Goal: Task Accomplishment & Management: Manage account settings

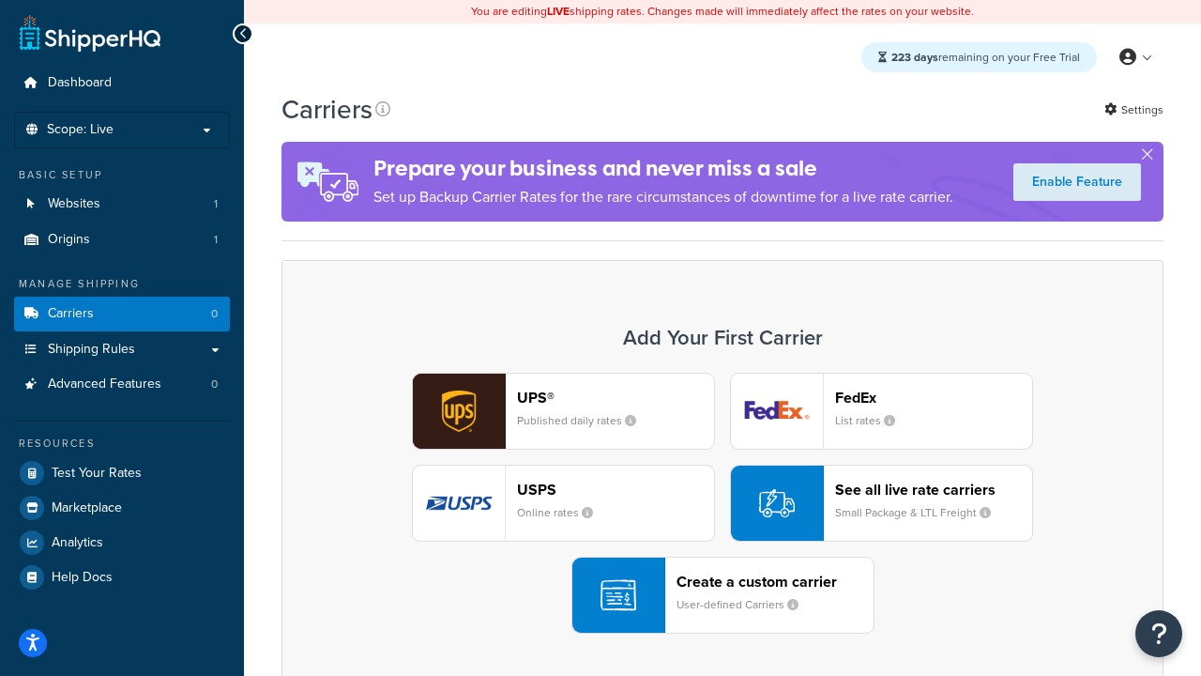
click at [723, 504] on div "UPS® Published daily rates FedEx List rates USPS Online rates See all live rate…" at bounding box center [722, 503] width 843 height 261
click at [934, 398] on header "FedEx" at bounding box center [933, 398] width 197 height 18
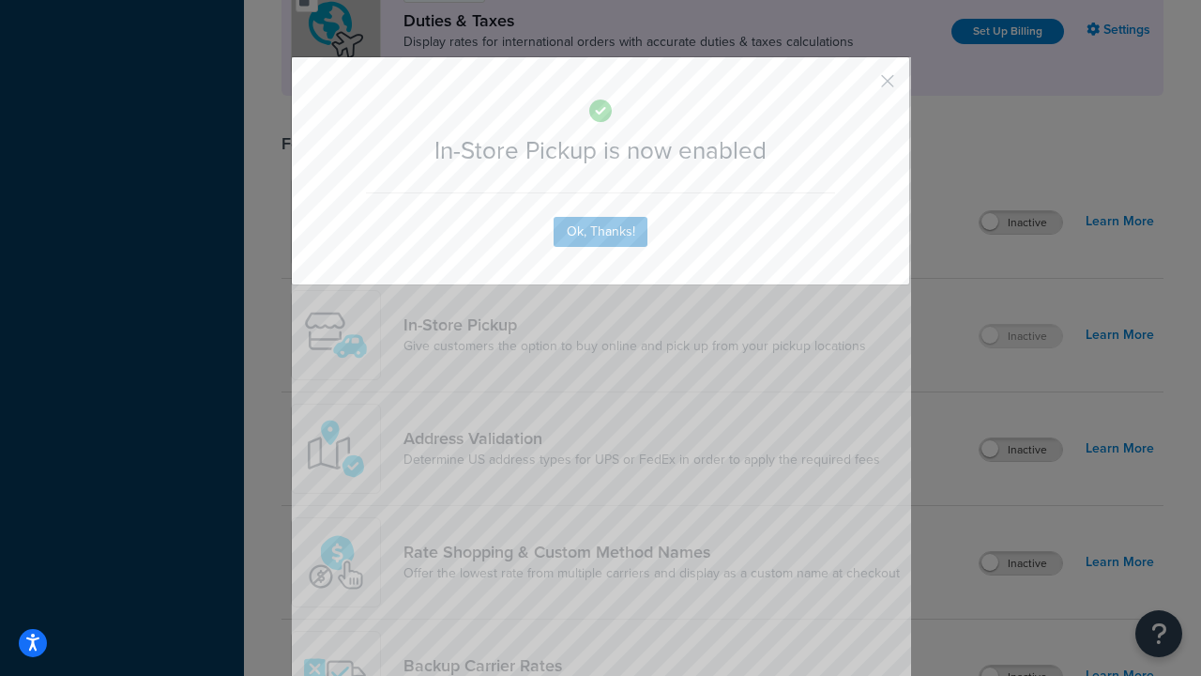
click at [860, 87] on button "button" at bounding box center [860, 87] width 5 height 5
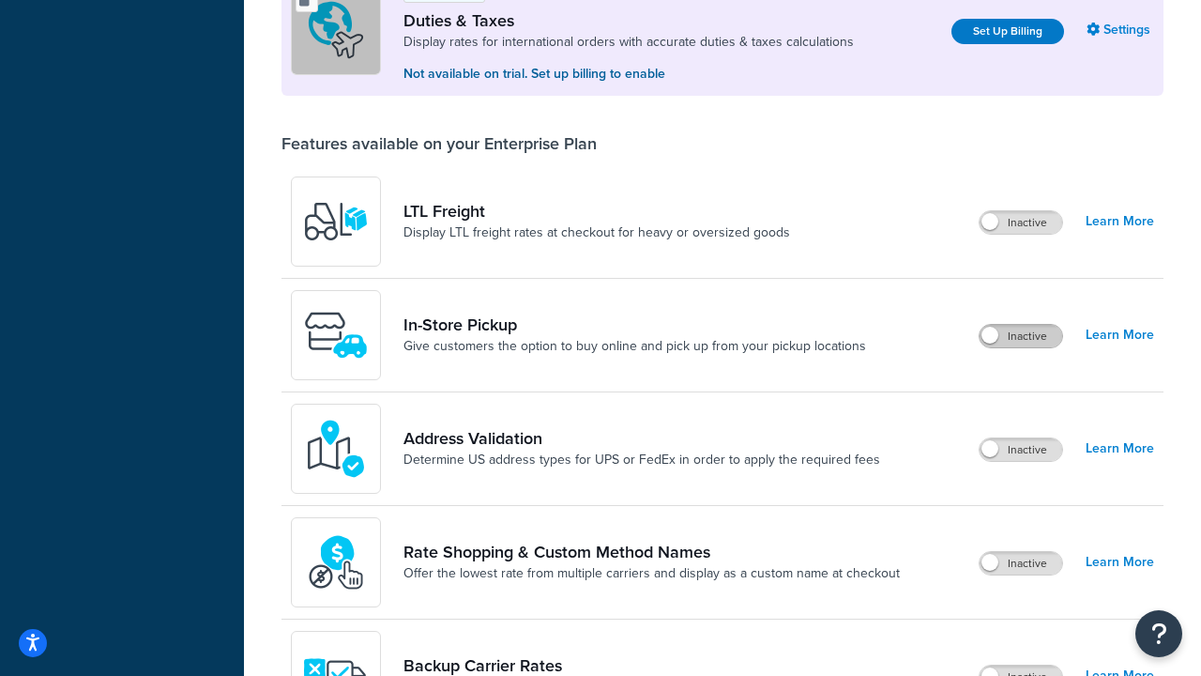
scroll to position [574, 0]
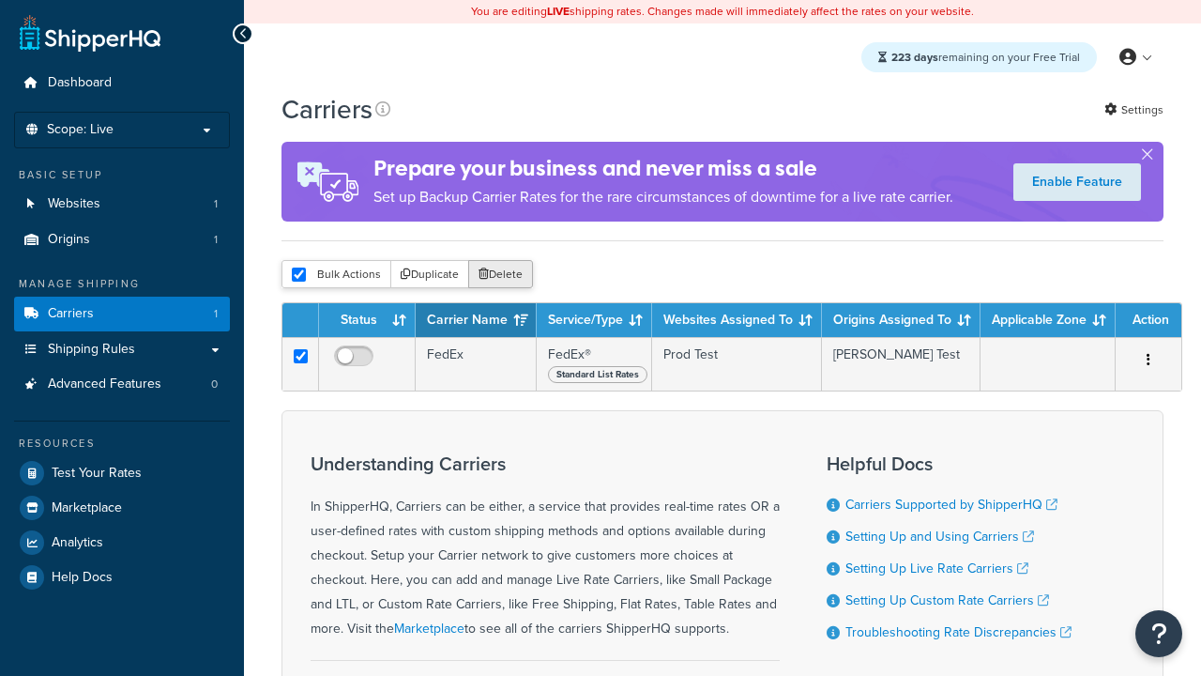
click at [499, 278] on button "Delete" at bounding box center [500, 274] width 65 height 28
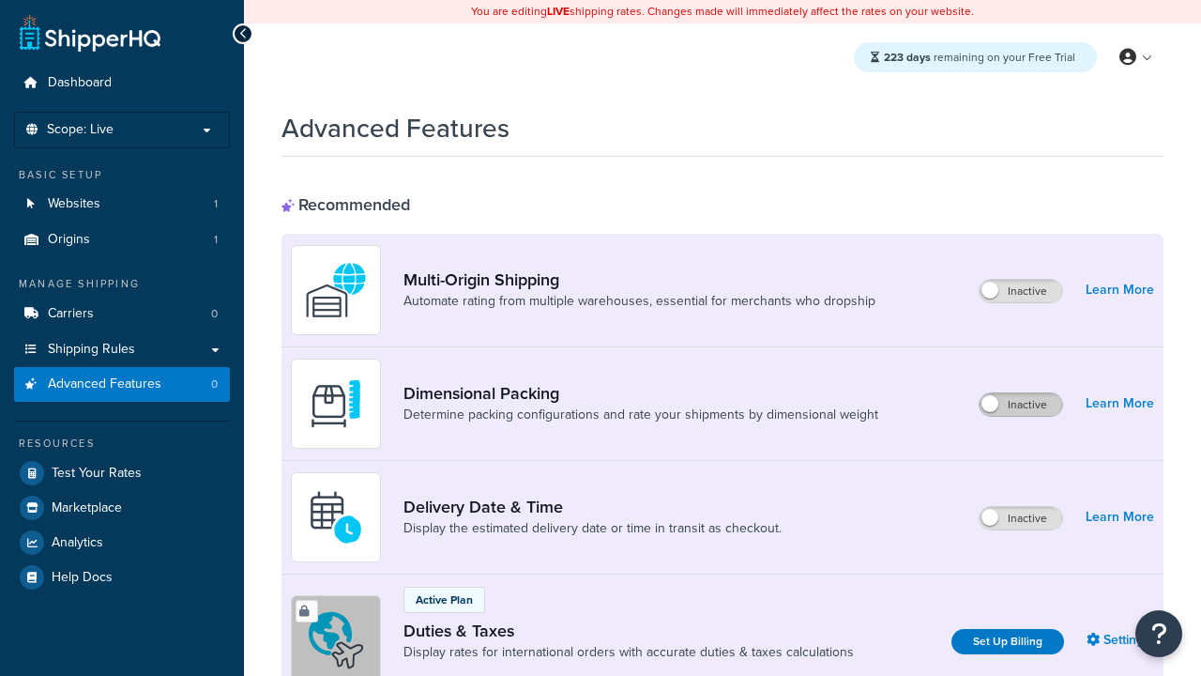
click at [1022, 405] on label "Inactive" at bounding box center [1021, 404] width 83 height 23
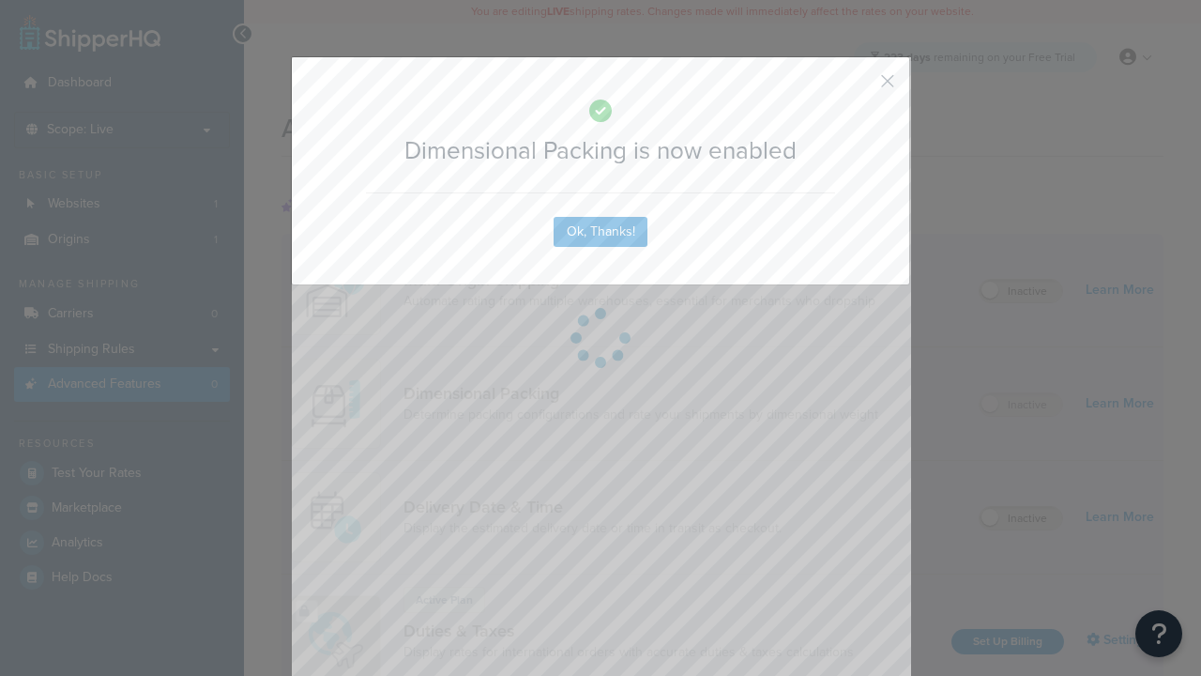
click at [860, 87] on button "button" at bounding box center [860, 87] width 5 height 5
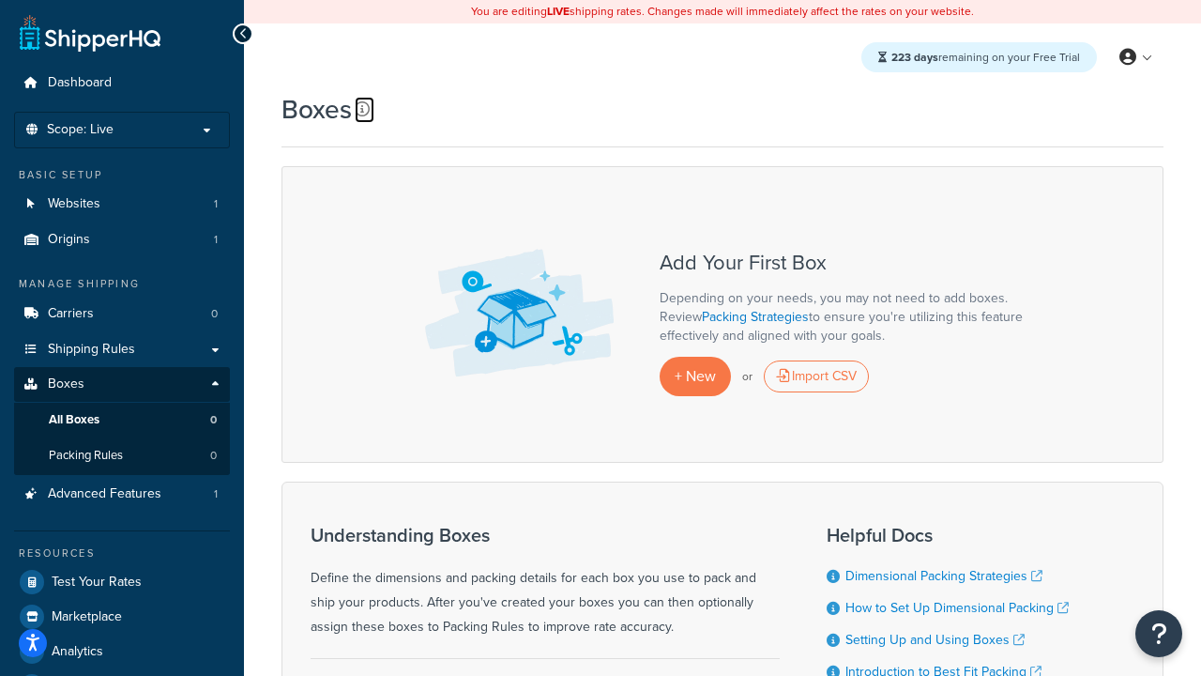
click at [361, 110] on icon at bounding box center [362, 108] width 15 height 15
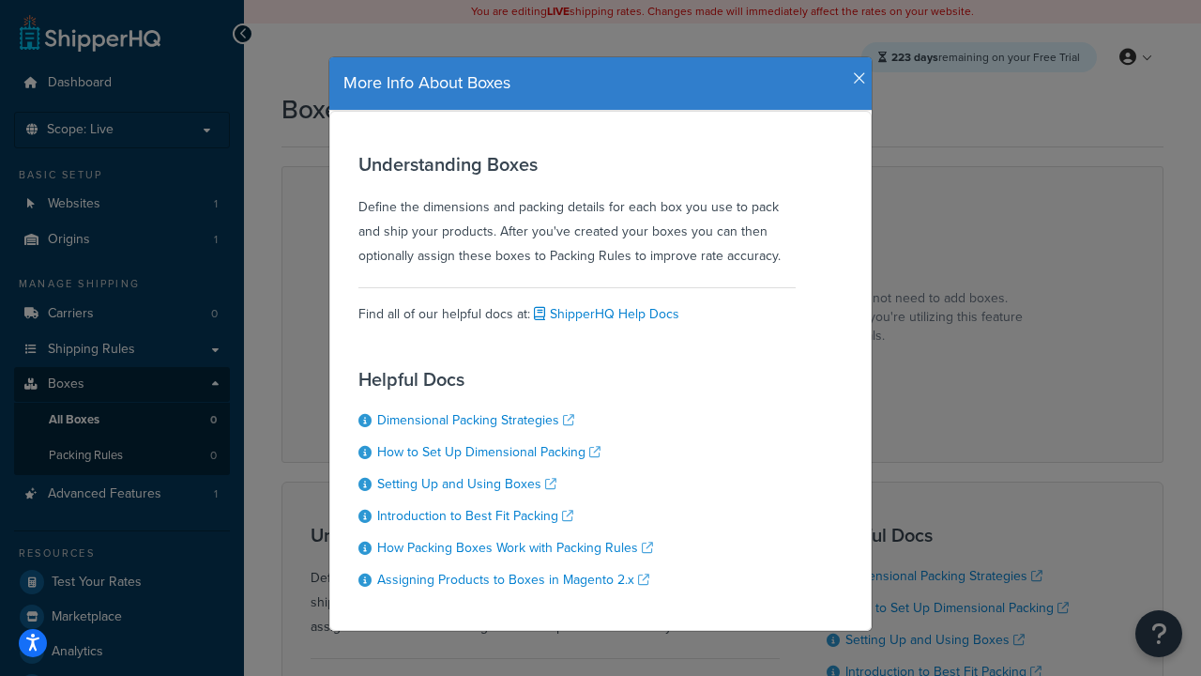
click at [855, 71] on icon "button" at bounding box center [859, 78] width 13 height 17
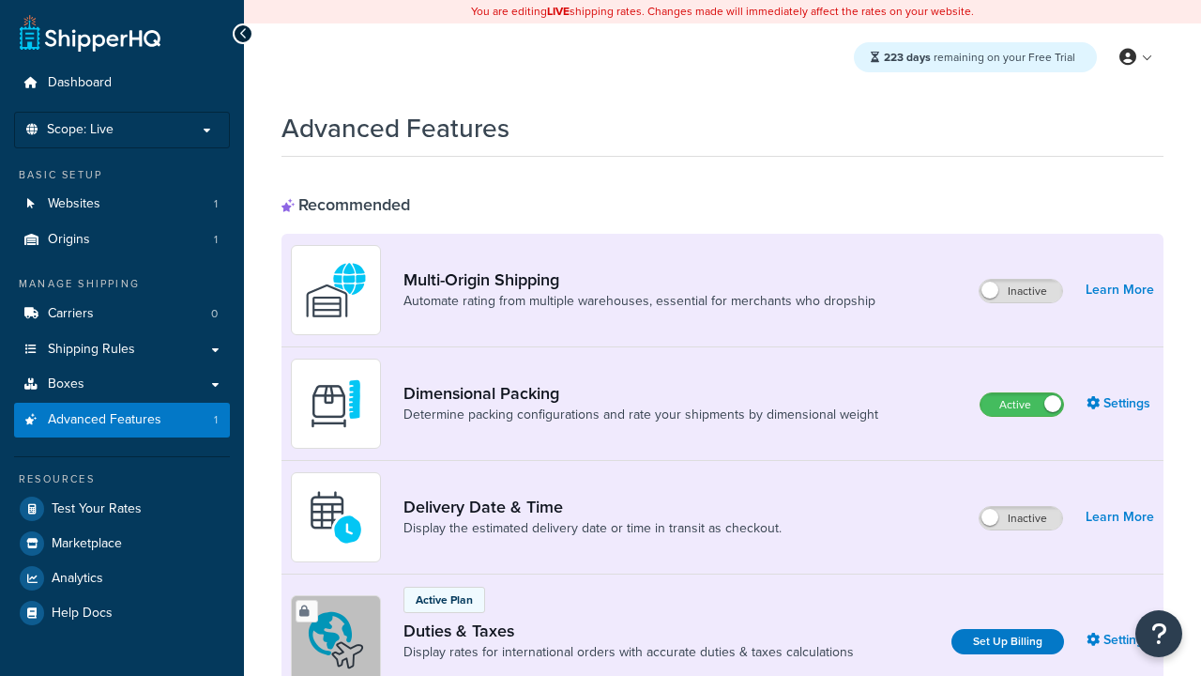
click at [1022, 405] on label "Active" at bounding box center [1022, 404] width 83 height 23
